Goal: Task Accomplishment & Management: Use online tool/utility

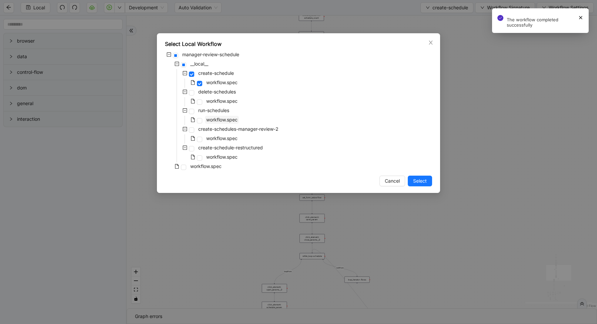
click at [210, 120] on span "workflow.spec" at bounding box center [221, 120] width 31 height 6
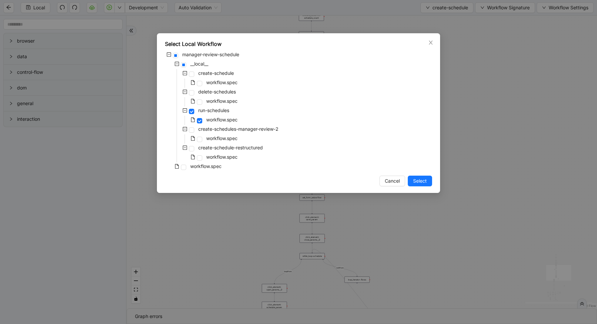
click at [419, 182] on span "Select" at bounding box center [420, 181] width 14 height 7
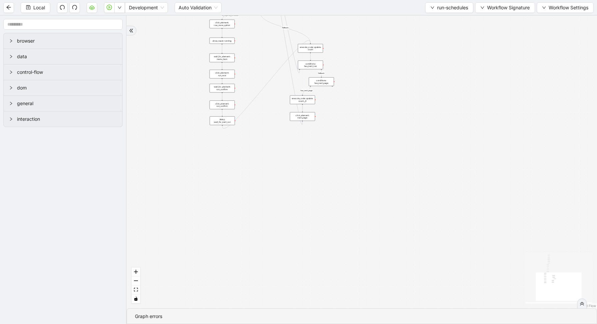
drag, startPoint x: 512, startPoint y: 136, endPoint x: 472, endPoint y: 255, distance: 125.9
click at [473, 256] on div "loopFrom is_required_schedule has_next_row fallback fallback has_next_page trig…" at bounding box center [362, 162] width 470 height 293
drag, startPoint x: 473, startPoint y: 185, endPoint x: 485, endPoint y: 324, distance: 139.5
click at [485, 324] on section "loopFrom is_required_schedule has_next_row fallback fallback has_next_page trig…" at bounding box center [362, 170] width 470 height 309
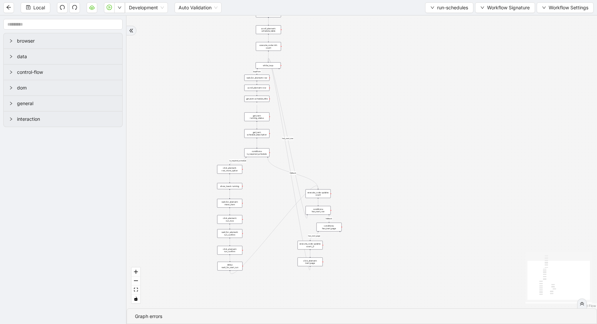
click at [257, 154] on div "conditions: is_required_schedule" at bounding box center [256, 153] width 25 height 9
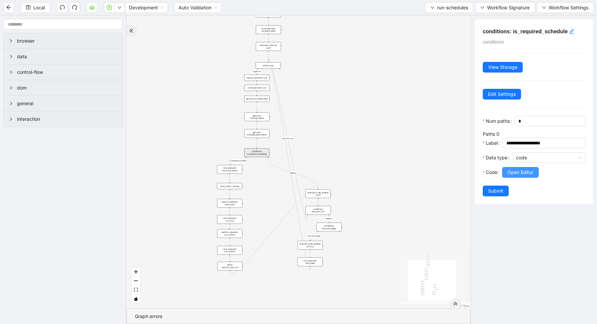
click at [521, 168] on button "Open Editor" at bounding box center [520, 172] width 37 height 11
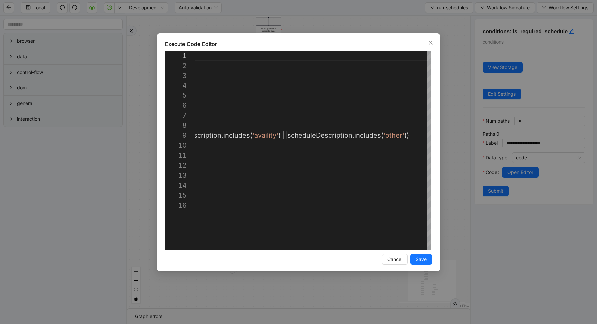
click at [457, 140] on div "Execute Code Editor 1 2 3 4 5 6 7 8 9 10 11 12 13 14 15 16 ({ storage }: Execut…" at bounding box center [298, 162] width 597 height 324
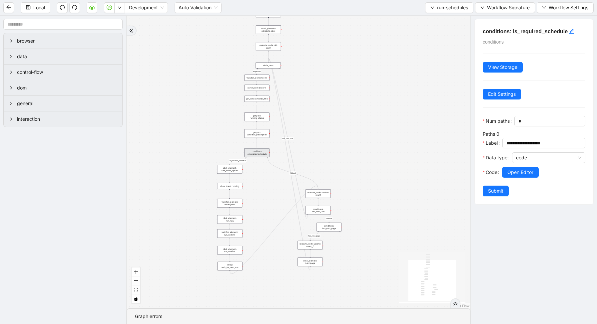
click at [457, 140] on div "loopFrom is_required_schedule has_next_row fallback fallback has_next_page trig…" at bounding box center [299, 162] width 344 height 293
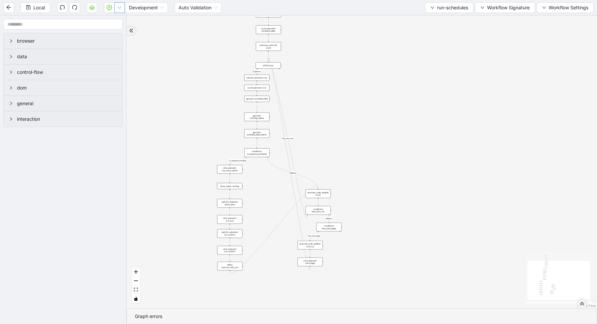
click at [123, 7] on button "button" at bounding box center [119, 7] width 11 height 11
click at [117, 20] on span "Run local workflow" at bounding box center [98, 20] width 41 height 7
click at [450, 8] on span "run-schedules" at bounding box center [452, 7] width 31 height 7
click at [443, 18] on span "Select" at bounding box center [447, 20] width 39 height 7
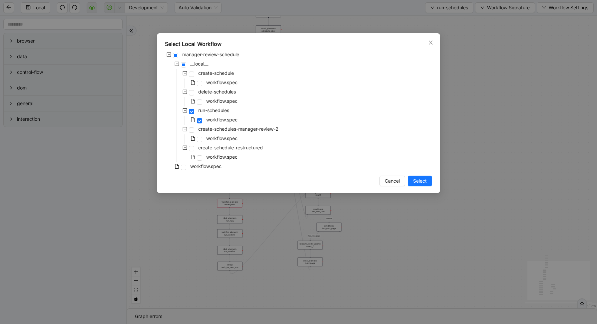
click at [227, 96] on div "delete-schedules" at bounding box center [201, 92] width 72 height 9
click at [227, 101] on span "workflow.spec" at bounding box center [221, 101] width 31 height 6
click at [418, 182] on span "Select" at bounding box center [420, 181] width 14 height 7
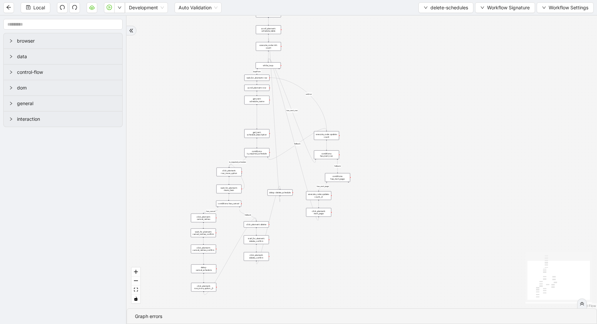
click at [258, 137] on div "get_text: schedule_description" at bounding box center [256, 133] width 25 height 9
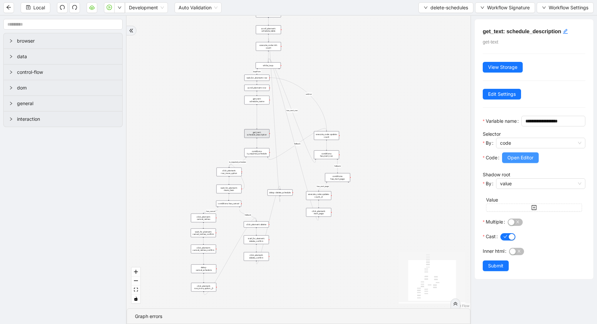
click at [504, 163] on button "Open Editor" at bounding box center [520, 158] width 37 height 11
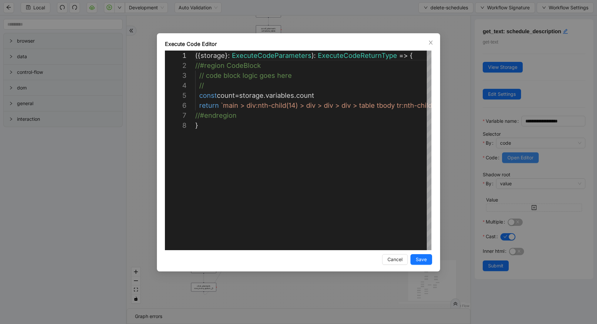
scroll to position [70, 0]
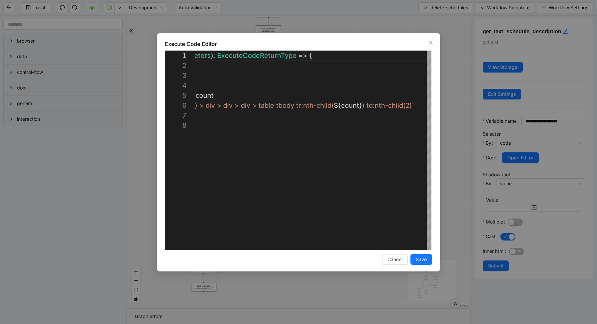
click at [474, 128] on div "**********" at bounding box center [298, 162] width 597 height 324
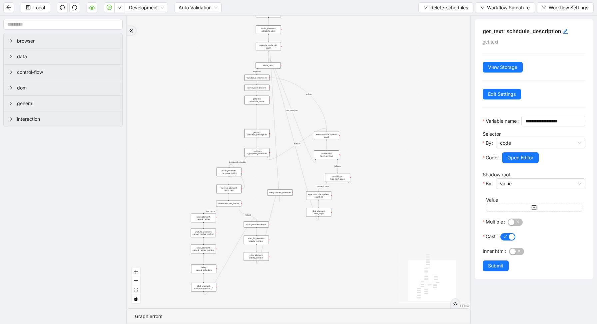
click at [257, 149] on div "conditions: is_required_schedule" at bounding box center [256, 152] width 25 height 9
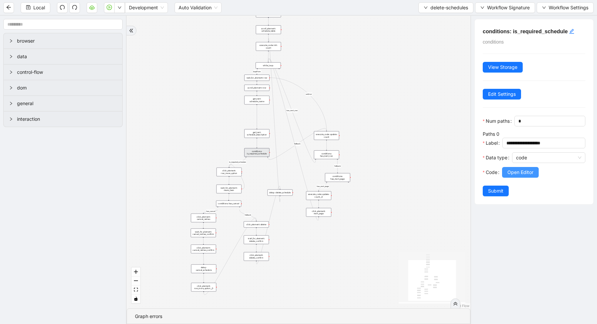
click at [522, 171] on span "Open Editor" at bounding box center [520, 172] width 26 height 7
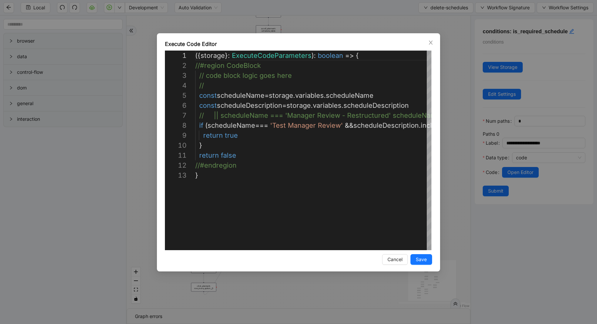
scroll to position [100, 0]
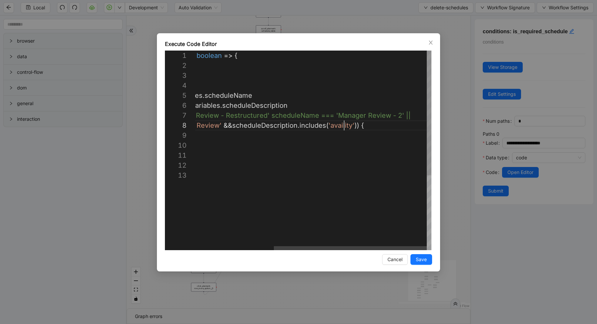
click at [344, 126] on div "({ storage }: ExecuteCodeParameters ): boolean => { //#region CodeBlock // code…" at bounding box center [252, 211] width 357 height 320
type textarea "**********"
click at [428, 264] on button "Save" at bounding box center [421, 260] width 22 height 11
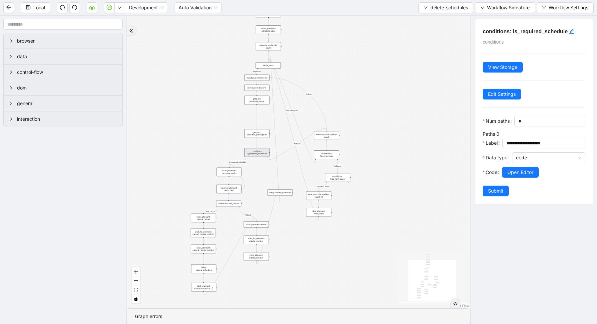
click at [493, 197] on div "**********" at bounding box center [534, 111] width 119 height 185
click at [493, 195] on button "Submit" at bounding box center [496, 191] width 26 height 11
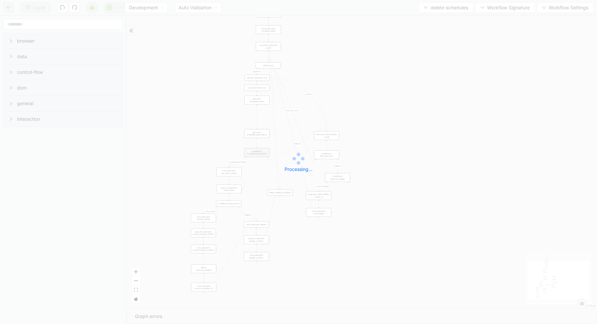
click at [120, 4] on div "Local Development Auto Validation delete-schedules Workflow Signature Workflow …" at bounding box center [298, 162] width 597 height 324
click at [119, 9] on div "Local Development Auto Validation delete-schedules Workflow Signature Workflow …" at bounding box center [298, 162] width 597 height 324
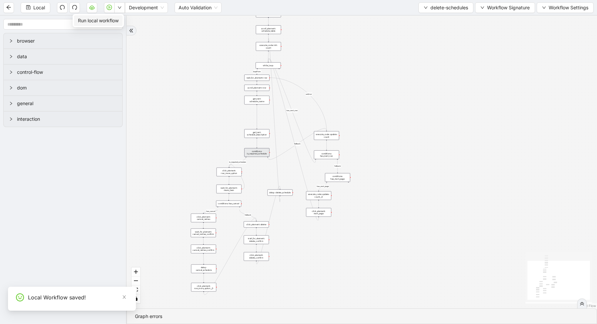
click at [119, 9] on icon "down" at bounding box center [120, 8] width 4 height 4
click at [117, 20] on span "Run local workflow" at bounding box center [98, 20] width 41 height 7
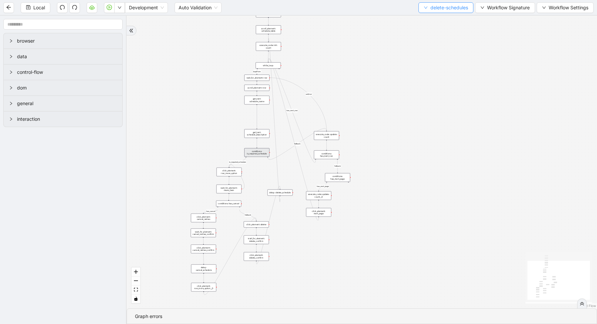
click at [447, 8] on span "delete-schedules" at bounding box center [449, 7] width 38 height 7
click at [439, 19] on span "Select" at bounding box center [444, 20] width 45 height 7
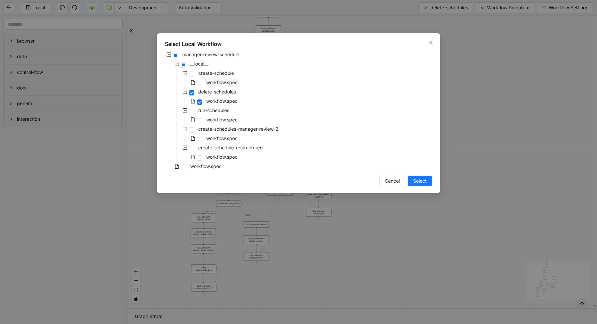
click at [207, 86] on span "workflow.spec" at bounding box center [222, 83] width 34 height 8
click at [420, 182] on span "Select" at bounding box center [420, 181] width 14 height 7
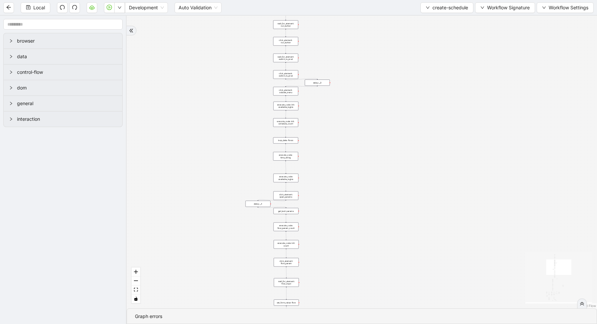
drag, startPoint x: 333, startPoint y: 219, endPoint x: 334, endPoint y: 42, distance: 176.9
click at [334, 45] on div "loopFrom exitFrom fallback enable_retry has_error is_selected fallback create_s…" at bounding box center [362, 162] width 470 height 293
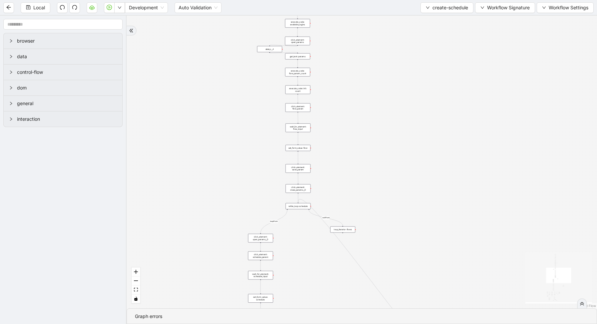
drag, startPoint x: 335, startPoint y: 203, endPoint x: 346, endPoint y: 67, distance: 136.7
click at [347, 68] on div "loopFrom exitFrom fallback enable_retry has_error is_selected fallback create_s…" at bounding box center [362, 162] width 470 height 293
click at [304, 148] on div "set_form_value: flow" at bounding box center [297, 146] width 25 height 6
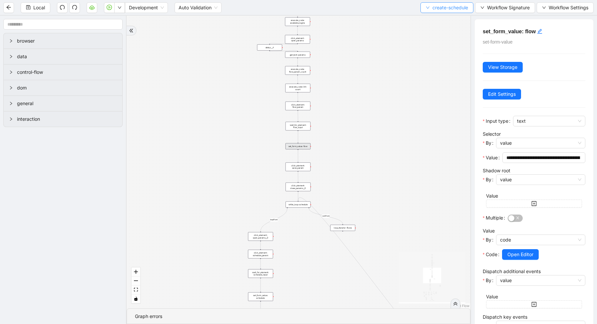
click at [447, 4] on span "create-schedule" at bounding box center [450, 7] width 36 height 7
click at [518, 248] on div at bounding box center [540, 248] width 89 height 4
click at [435, 174] on div "loopFrom exitFrom fallback enable_retry has_error is_selected fallback create_s…" at bounding box center [299, 162] width 344 height 293
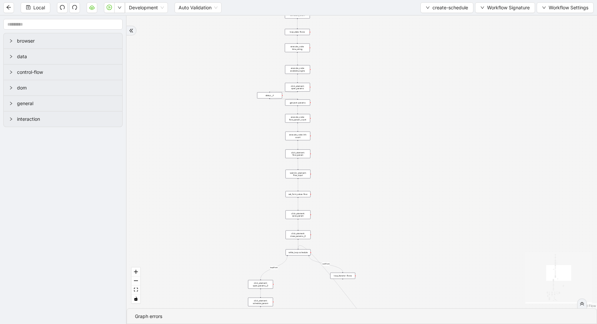
drag, startPoint x: 328, startPoint y: 49, endPoint x: 328, endPoint y: 100, distance: 51.0
click at [328, 99] on div "loopFrom exitFrom fallback enable_retry has_error is_selected fallback create_s…" at bounding box center [362, 162] width 470 height 293
click at [301, 35] on div "loop_data: flows" at bounding box center [297, 35] width 25 height 6
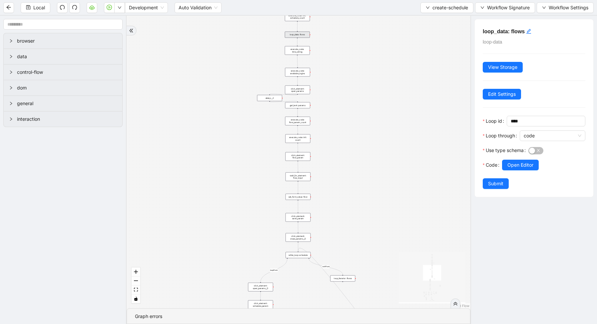
click at [516, 171] on div at bounding box center [543, 175] width 83 height 8
click at [514, 169] on button "Open Editor" at bounding box center [520, 165] width 37 height 11
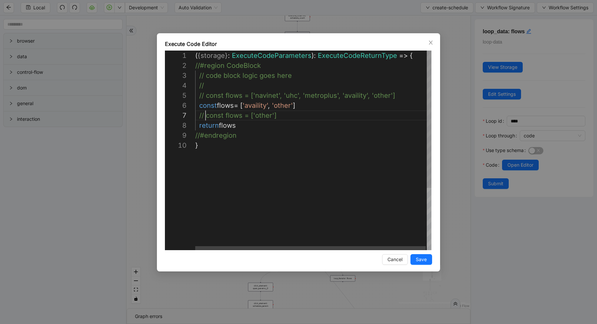
scroll to position [60, 80]
drag, startPoint x: 206, startPoint y: 115, endPoint x: 288, endPoint y: 115, distance: 82.3
paste textarea "**********"
click at [320, 90] on div "( { storage } : ExecuteCodeParameters ): ExecuteCodeReturnType => { //#region C…" at bounding box center [313, 201] width 237 height 300
click at [320, 96] on div "( { storage } : ExecuteCodeParameters ): ExecuteCodeReturnType => { //#region C…" at bounding box center [313, 201] width 237 height 300
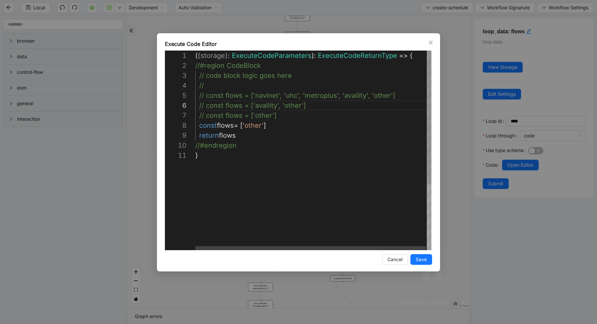
click at [350, 92] on div "( { storage } : ExecuteCodeParameters ): ExecuteCodeReturnType => { //#region C…" at bounding box center [313, 201] width 237 height 300
click at [266, 91] on div "( { storage } : ExecuteCodeParameters ): ExecuteCodeReturnType => { //#region C…" at bounding box center [313, 201] width 237 height 300
click at [265, 91] on div "( { storage } : ExecuteCodeParameters ): ExecuteCodeReturnType => { //#region C…" at bounding box center [313, 201] width 237 height 300
click at [253, 126] on div "( { storage } : ExecuteCodeParameters ): ExecuteCodeReturnType => { //#region C…" at bounding box center [313, 201] width 237 height 300
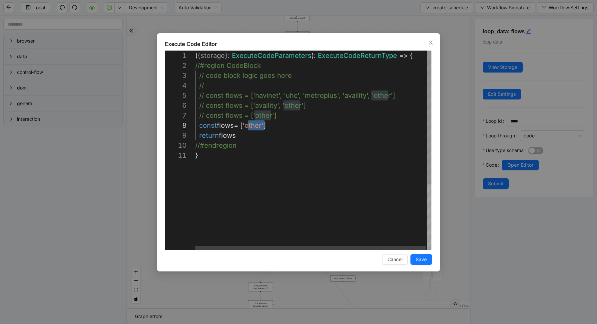
paste textarea "**"
type textarea "**********"
click at [419, 256] on span "Save" at bounding box center [421, 259] width 11 height 7
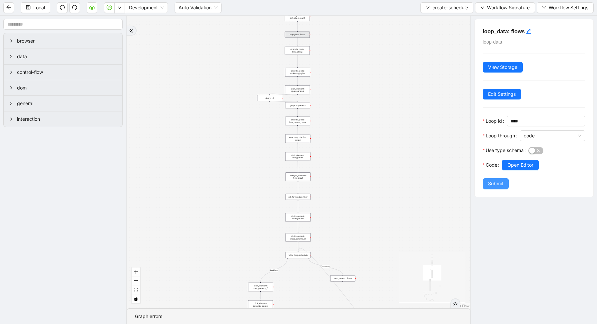
click at [502, 184] on span "Submit" at bounding box center [495, 183] width 15 height 7
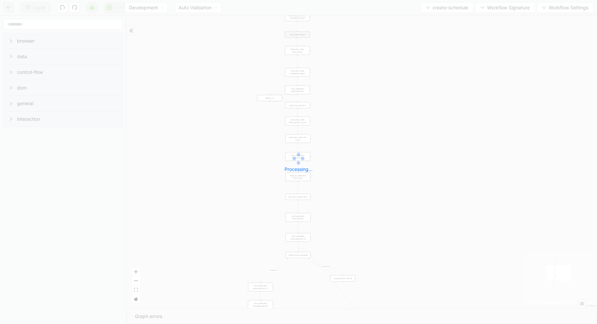
click at [123, 6] on div "Local Development Auto Validation create-schedule Workflow Signature Workflow S…" at bounding box center [298, 162] width 597 height 324
click at [121, 10] on div "Local Development Auto Validation create-schedule Workflow Signature Workflow S…" at bounding box center [298, 162] width 597 height 324
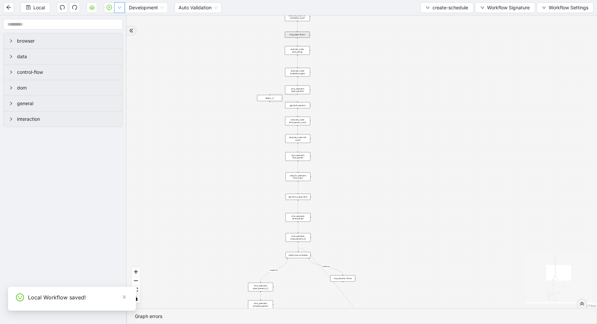
click at [123, 3] on button "button" at bounding box center [119, 7] width 11 height 11
click at [121, 4] on button "button" at bounding box center [119, 7] width 11 height 11
click at [121, 8] on icon "down" at bounding box center [120, 8] width 4 height 4
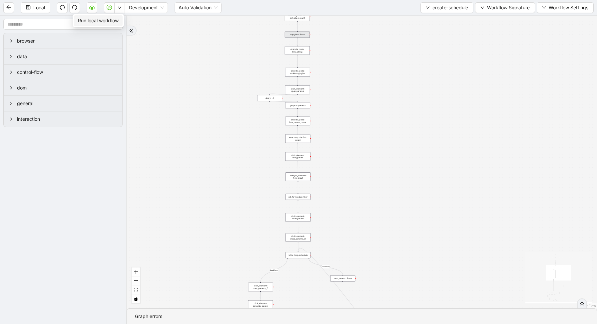
click at [119, 21] on span "Run local workflow" at bounding box center [98, 20] width 41 height 7
click at [431, 11] on button "create-schedule" at bounding box center [446, 7] width 53 height 11
click at [432, 23] on span "Select" at bounding box center [445, 20] width 43 height 7
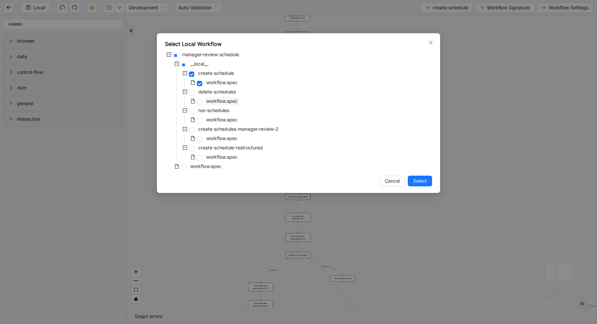
click at [210, 99] on span "workflow.spec" at bounding box center [221, 101] width 31 height 6
click at [426, 184] on span "Select" at bounding box center [420, 181] width 14 height 7
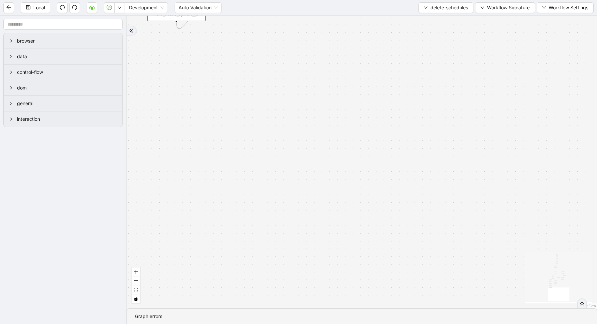
drag, startPoint x: 297, startPoint y: 140, endPoint x: 344, endPoint y: 285, distance: 152.3
click at [346, 282] on div "loopFrom has_cancel fallback is_required_schedule has_next_row fallback has_nex…" at bounding box center [362, 162] width 470 height 293
drag, startPoint x: 310, startPoint y: 116, endPoint x: 399, endPoint y: 291, distance: 196.1
click at [396, 277] on div "loopFrom has_cancel fallback is_required_schedule has_next_row fallback has_nex…" at bounding box center [362, 162] width 470 height 293
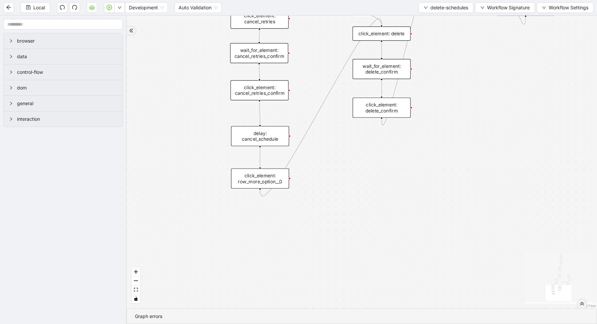
drag, startPoint x: 305, startPoint y: 46, endPoint x: 315, endPoint y: 145, distance: 99.2
click at [317, 144] on div "loopFrom has_cancel fallback is_required_schedule has_next_row fallback has_nex…" at bounding box center [362, 162] width 470 height 293
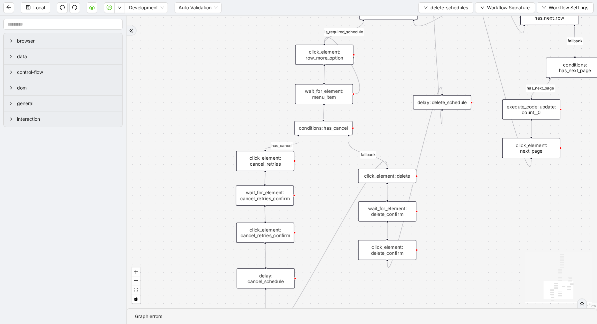
drag, startPoint x: 376, startPoint y: 65, endPoint x: 365, endPoint y: 122, distance: 58.6
click at [366, 123] on div "loopFrom has_cancel fallback is_required_schedule has_next_row fallback has_nex…" at bounding box center [362, 162] width 470 height 293
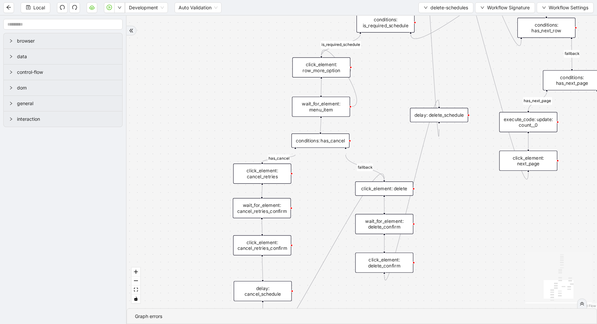
click at [385, 24] on div "conditions: is_required_schedule" at bounding box center [385, 23] width 58 height 20
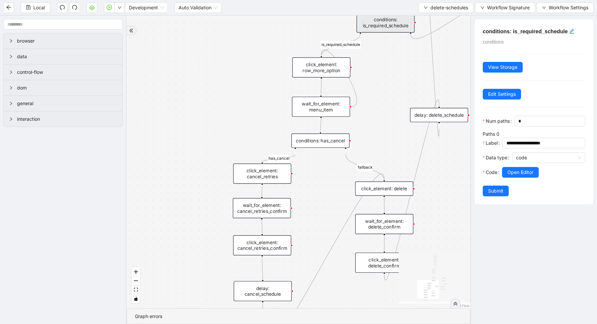
click at [523, 180] on div at bounding box center [543, 182] width 83 height 8
click at [519, 175] on span "Open Editor" at bounding box center [520, 172] width 26 height 7
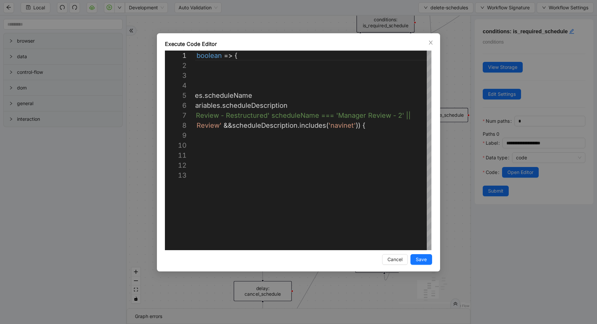
click at [450, 62] on div "Execute Code Editor 1 2 3 4 5 6 7 8 9 10 11 12 13 ({ storage }: ExecuteCodePara…" at bounding box center [298, 162] width 597 height 324
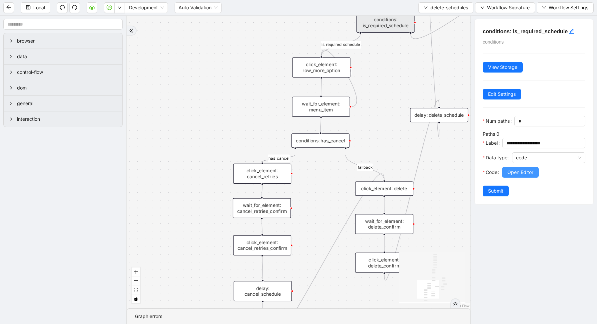
click at [510, 171] on span "Open Editor" at bounding box center [520, 172] width 26 height 7
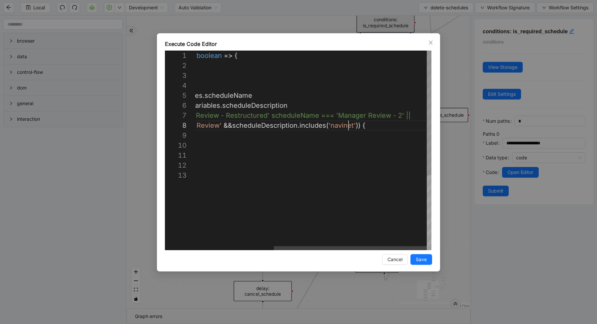
click at [346, 125] on div "({ storage }: ExecuteCodeParameters ): boolean => { //#region CodeBlock // code…" at bounding box center [252, 211] width 357 height 320
type textarea "**********"
click at [425, 261] on span "Save" at bounding box center [421, 259] width 11 height 7
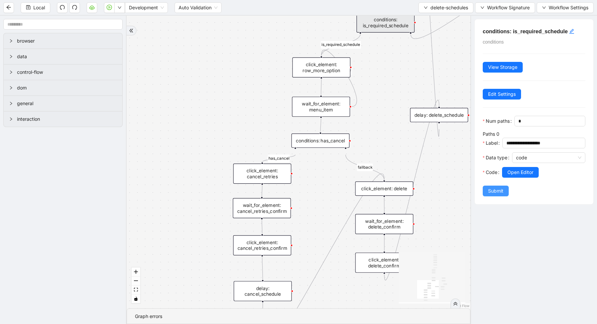
click at [496, 188] on span "Submit" at bounding box center [495, 191] width 15 height 7
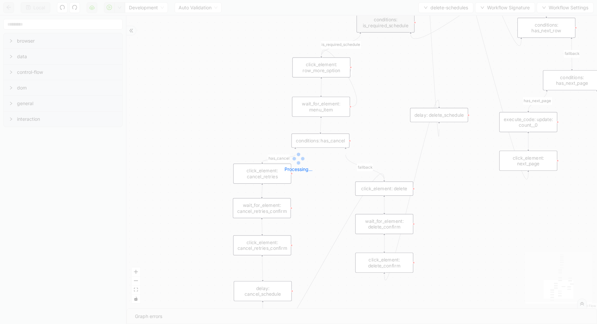
click at [120, 8] on div "Local Development Auto Validation delete-schedules Workflow Signature Workflow …" at bounding box center [298, 162] width 597 height 324
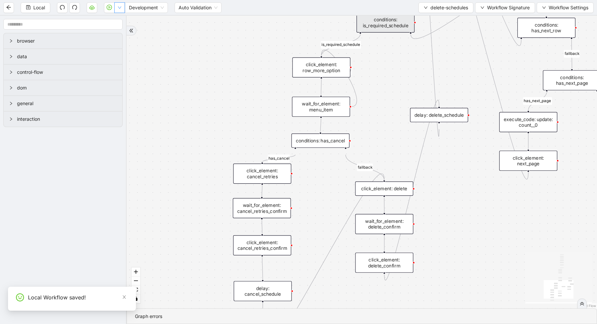
click at [121, 8] on icon "down" at bounding box center [120, 8] width 4 height 4
click at [116, 22] on span "Run local workflow" at bounding box center [98, 20] width 41 height 7
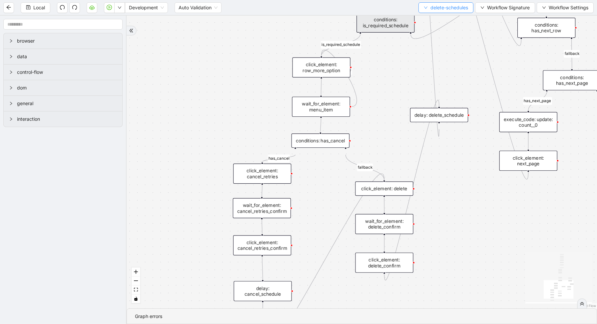
click at [445, 7] on span "delete-schedules" at bounding box center [449, 7] width 38 height 7
click at [434, 25] on li "Select" at bounding box center [444, 20] width 53 height 11
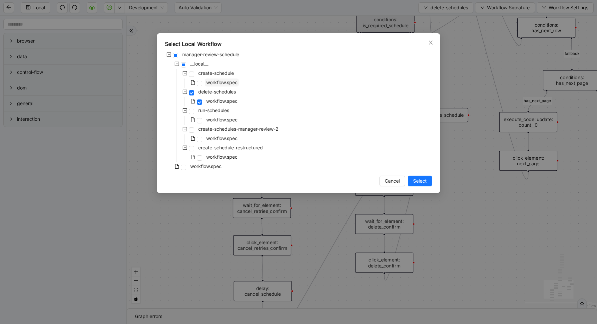
click at [216, 83] on span "workflow.spec" at bounding box center [221, 83] width 31 height 6
click at [423, 183] on span "Select" at bounding box center [420, 181] width 14 height 7
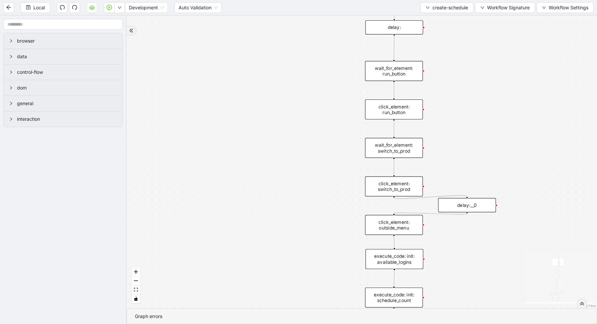
drag, startPoint x: 363, startPoint y: 249, endPoint x: 274, endPoint y: 324, distance: 116.3
click at [276, 324] on section "loopFrom exitFrom fallback enable_retry has_error is_selected fallback create_s…" at bounding box center [362, 170] width 470 height 309
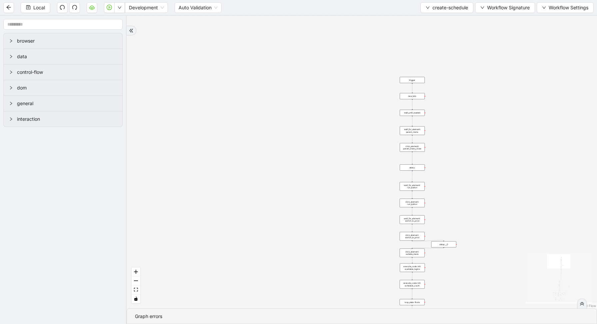
drag, startPoint x: 450, startPoint y: 211, endPoint x: 444, endPoint y: 44, distance: 167.7
click at [445, 45] on div "loopFrom exitFrom fallback enable_retry has_error is_selected fallback create_s…" at bounding box center [362, 162] width 470 height 293
click at [411, 135] on div "loop_data: flows" at bounding box center [407, 136] width 25 height 6
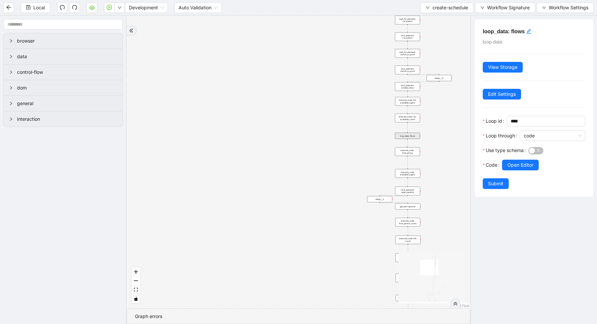
click at [524, 158] on div "Use type schema" at bounding box center [506, 152] width 46 height 15
click at [523, 167] on span "Open Editor" at bounding box center [520, 165] width 26 height 7
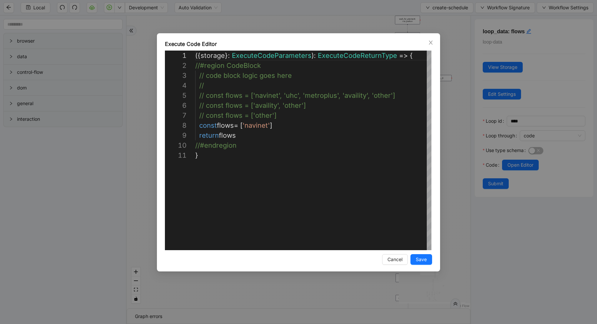
scroll to position [100, 0]
click at [305, 117] on div "({ storage }: ExecuteCodeParameters ): ExecuteCodeReturnType => { //#region Cod…" at bounding box center [313, 201] width 237 height 300
type textarea "**********"
click at [420, 258] on span "Save" at bounding box center [421, 259] width 11 height 7
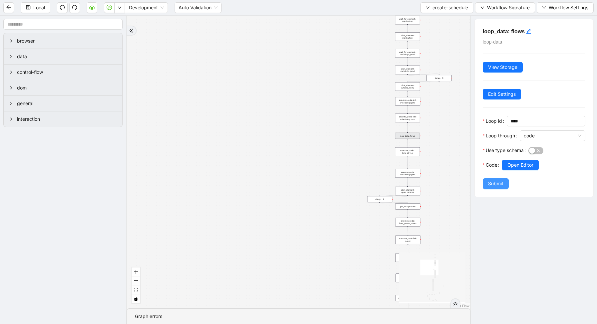
click at [502, 182] on span "Submit" at bounding box center [495, 183] width 15 height 7
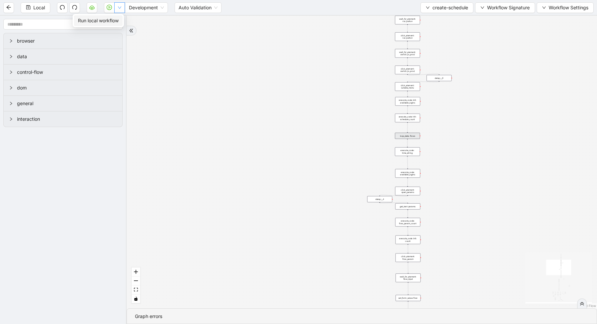
click at [118, 6] on icon "down" at bounding box center [120, 8] width 4 height 4
click at [118, 20] on span "Run local workflow" at bounding box center [98, 20] width 41 height 7
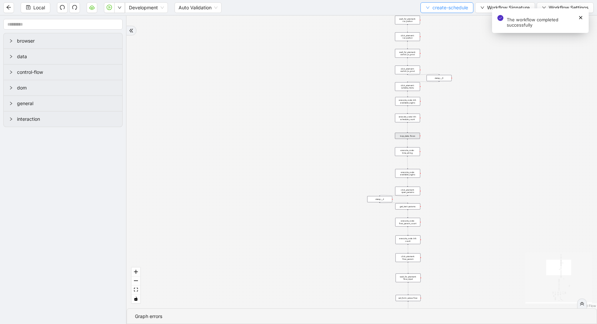
click at [450, 7] on span "create-schedule" at bounding box center [450, 7] width 36 height 7
click at [443, 18] on span "Select" at bounding box center [445, 20] width 43 height 7
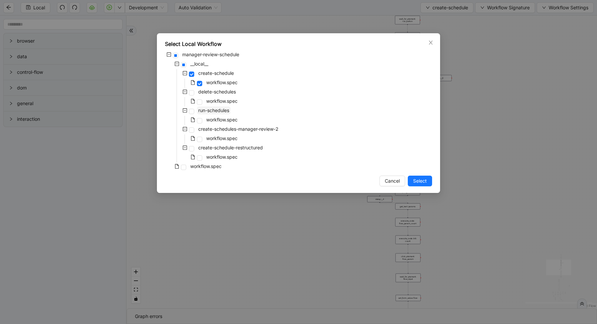
click at [211, 113] on span "run-schedules" at bounding box center [213, 111] width 31 height 6
click at [424, 186] on button "Select" at bounding box center [420, 181] width 24 height 11
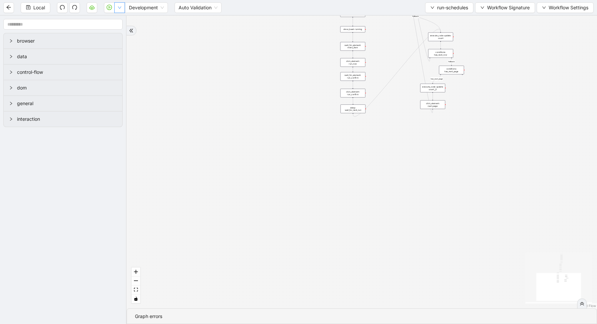
click at [121, 11] on button "button" at bounding box center [119, 7] width 11 height 11
click at [280, 83] on div "loopFrom is_required_schedule has_next_row fallback fallback has_next_page trig…" at bounding box center [362, 162] width 470 height 293
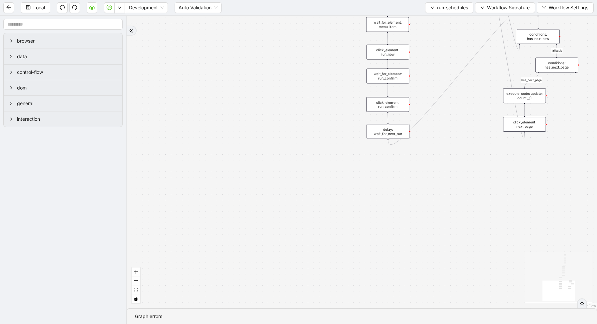
drag, startPoint x: 304, startPoint y: 83, endPoint x: 304, endPoint y: 164, distance: 80.6
click at [304, 161] on div "loopFrom is_required_schedule has_next_row fallback fallback has_next_page trig…" at bounding box center [362, 162] width 470 height 293
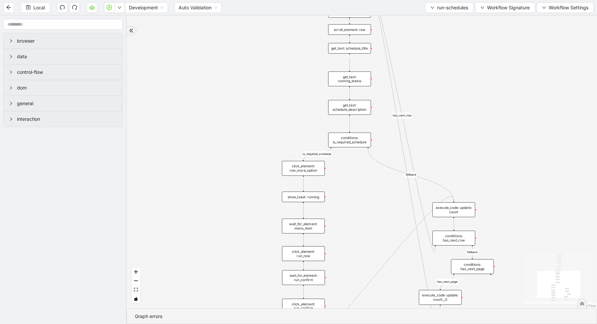
drag, startPoint x: 327, startPoint y: 110, endPoint x: 236, endPoint y: 252, distance: 168.7
click at [236, 252] on div "loopFrom is_required_schedule has_next_row fallback fallback has_next_page trig…" at bounding box center [362, 162] width 470 height 293
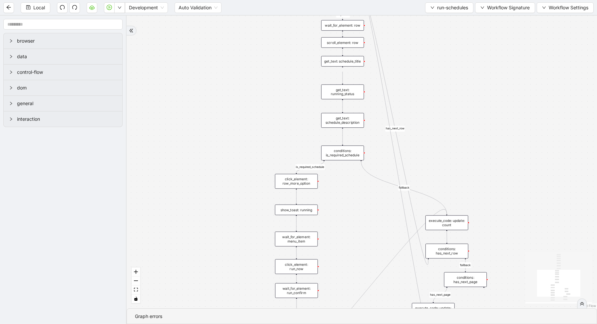
click at [340, 156] on div "conditions: is_required_schedule" at bounding box center [342, 153] width 43 height 15
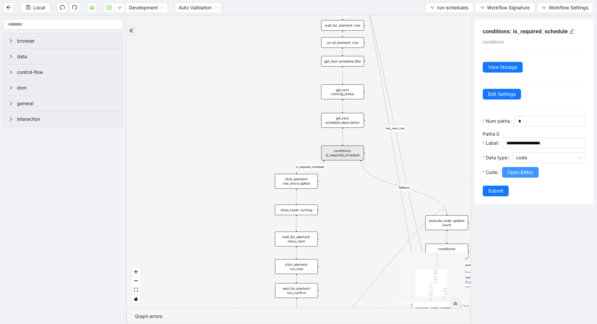
click at [529, 174] on span "Open Editor" at bounding box center [520, 172] width 26 height 7
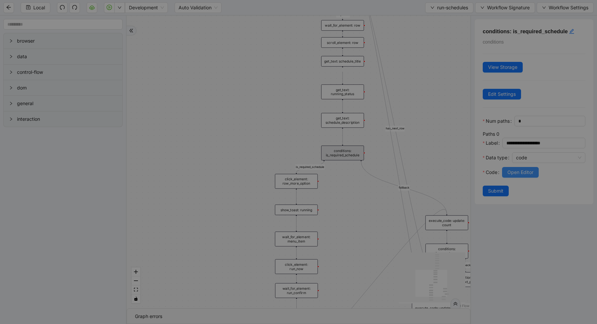
scroll to position [90, 0]
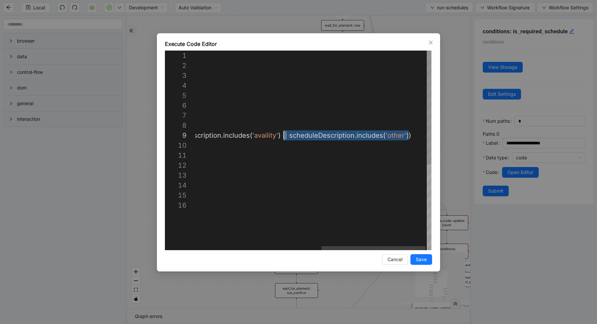
drag, startPoint x: 409, startPoint y: 136, endPoint x: 283, endPoint y: 137, distance: 125.9
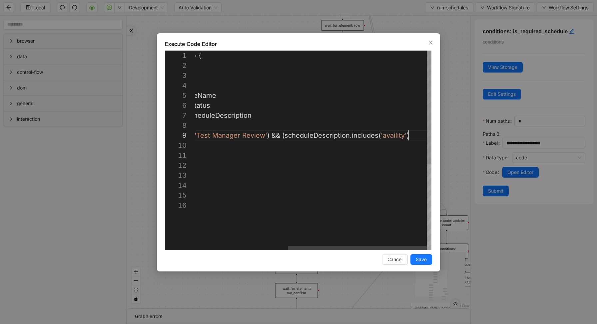
scroll to position [80, 373]
type textarea "**********"
click at [427, 261] on button "Save" at bounding box center [421, 260] width 22 height 11
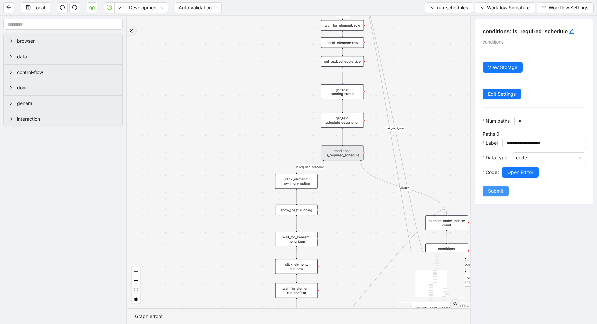
click at [500, 189] on span "Submit" at bounding box center [495, 191] width 15 height 7
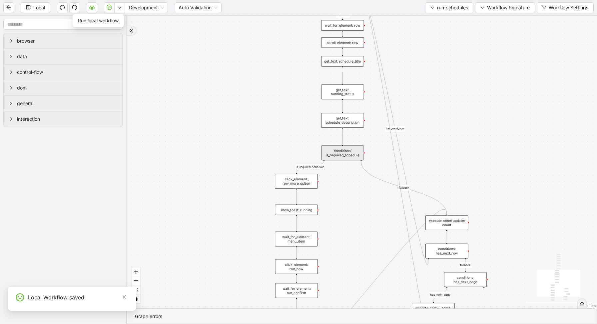
click at [120, 6] on icon "down" at bounding box center [120, 8] width 4 height 4
click at [120, 10] on button "button" at bounding box center [119, 7] width 11 height 11
click at [118, 24] on span "Run local workflow" at bounding box center [98, 20] width 41 height 7
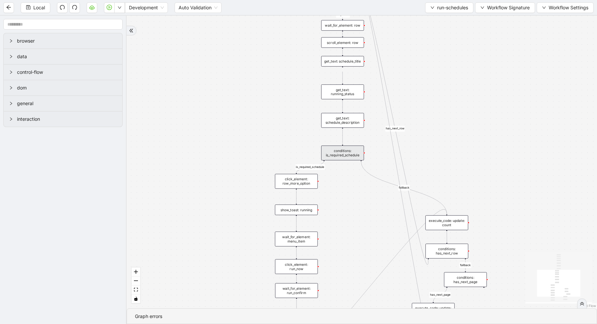
click at [353, 157] on div "conditions: is_required_schedule" at bounding box center [342, 153] width 43 height 15
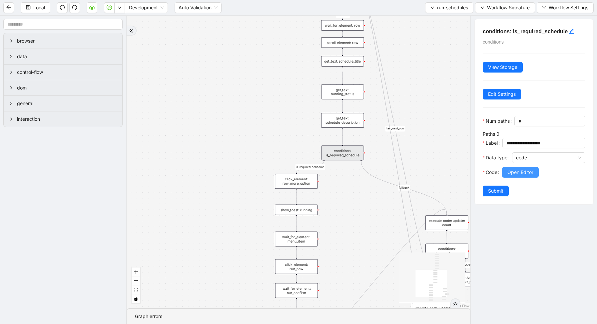
click at [517, 174] on span "Open Editor" at bounding box center [520, 172] width 26 height 7
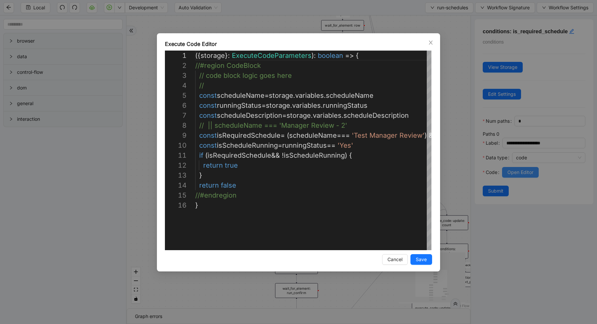
scroll to position [100, 0]
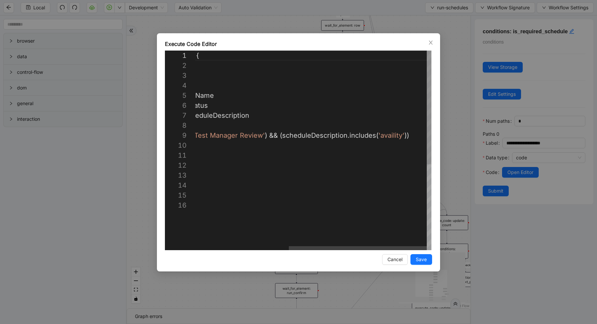
click at [390, 134] on div "({ storage }: ExecuteCodeParameters ): boolean => { //#region CodeBlock // code…" at bounding box center [234, 226] width 396 height 350
type textarea "**********"
click at [423, 256] on button "Save" at bounding box center [421, 260] width 22 height 11
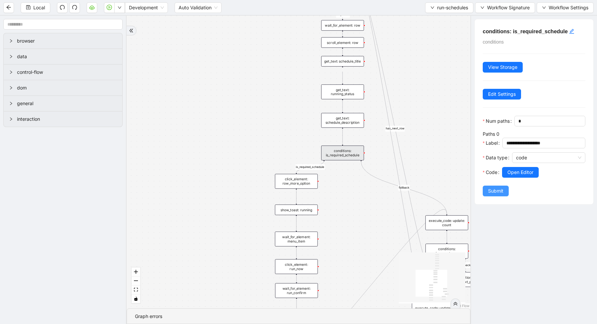
click at [498, 194] on span "Submit" at bounding box center [495, 191] width 15 height 7
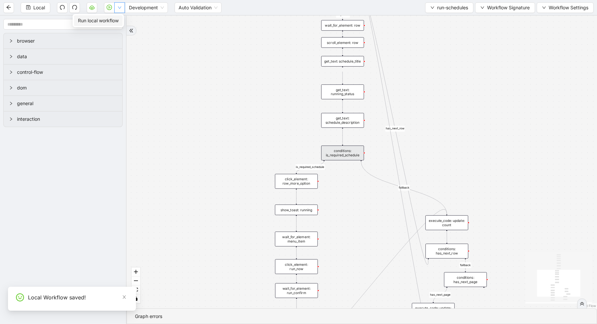
click at [120, 8] on icon "down" at bounding box center [119, 8] width 3 height 2
click at [119, 17] on span "Run local workflow" at bounding box center [98, 20] width 41 height 7
